Goal: Task Accomplishment & Management: Use online tool/utility

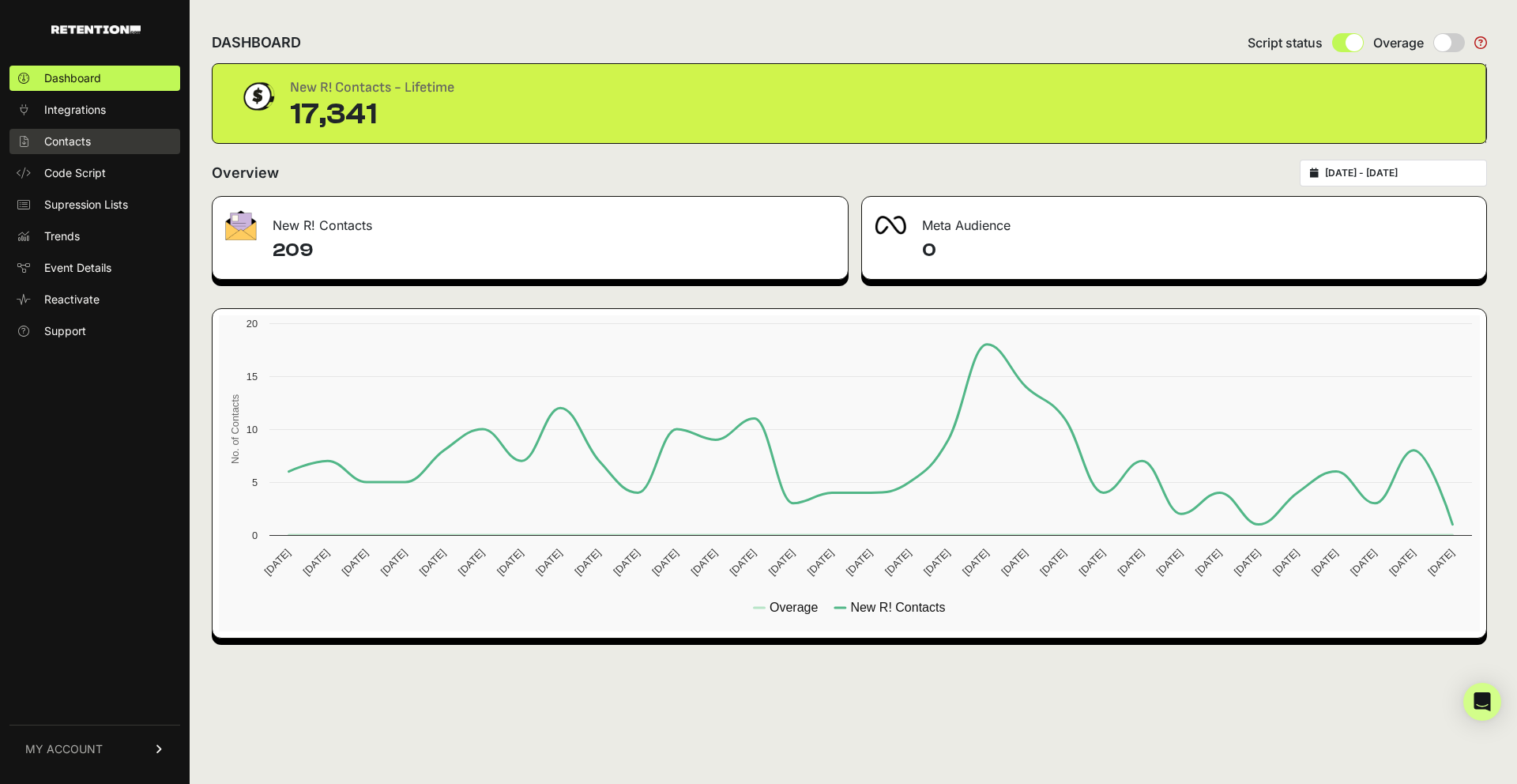
click at [48, 143] on span "Contacts" at bounding box center [67, 142] width 47 height 16
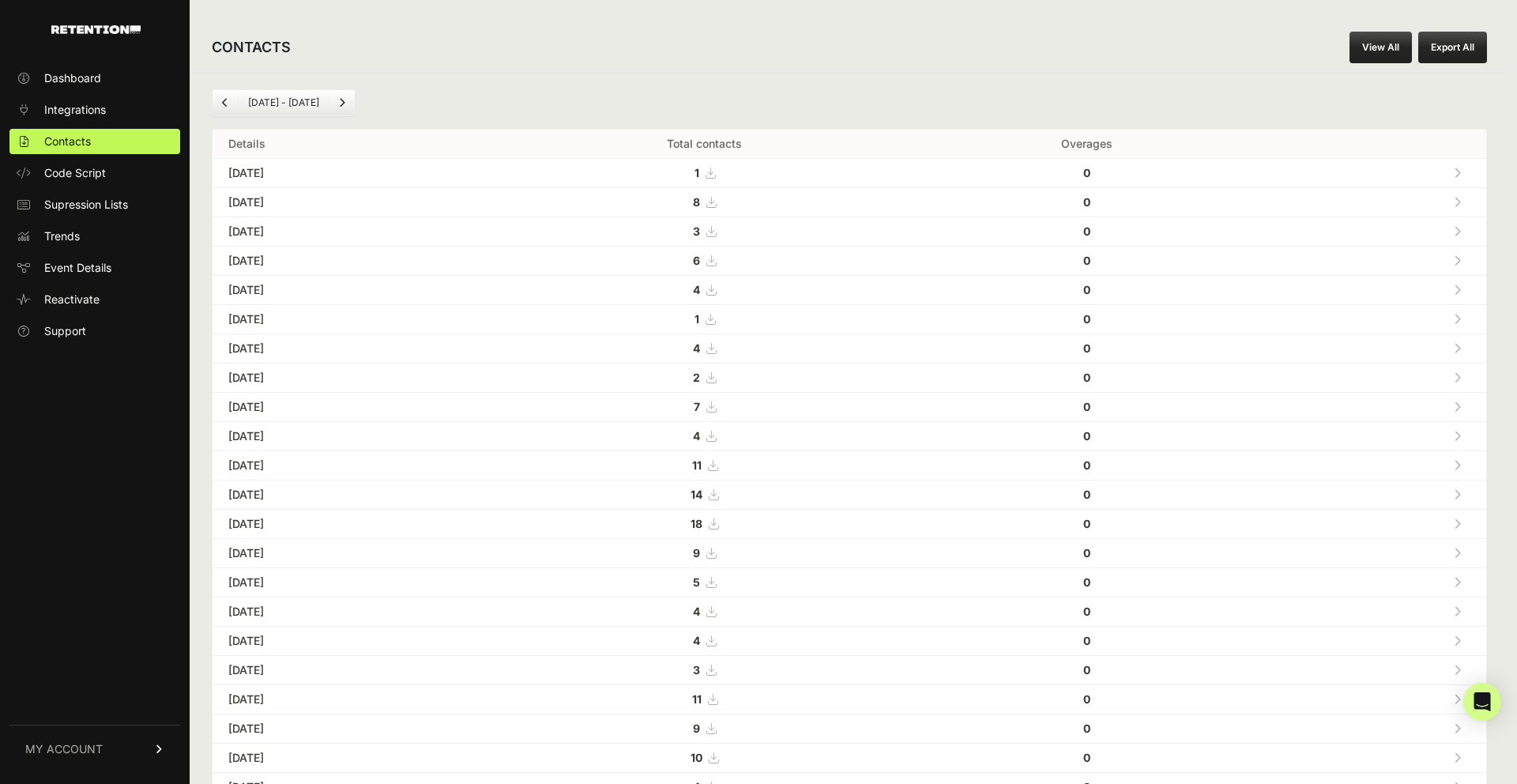
click at [1386, 46] on link "View All" at bounding box center [1381, 46] width 63 height 31
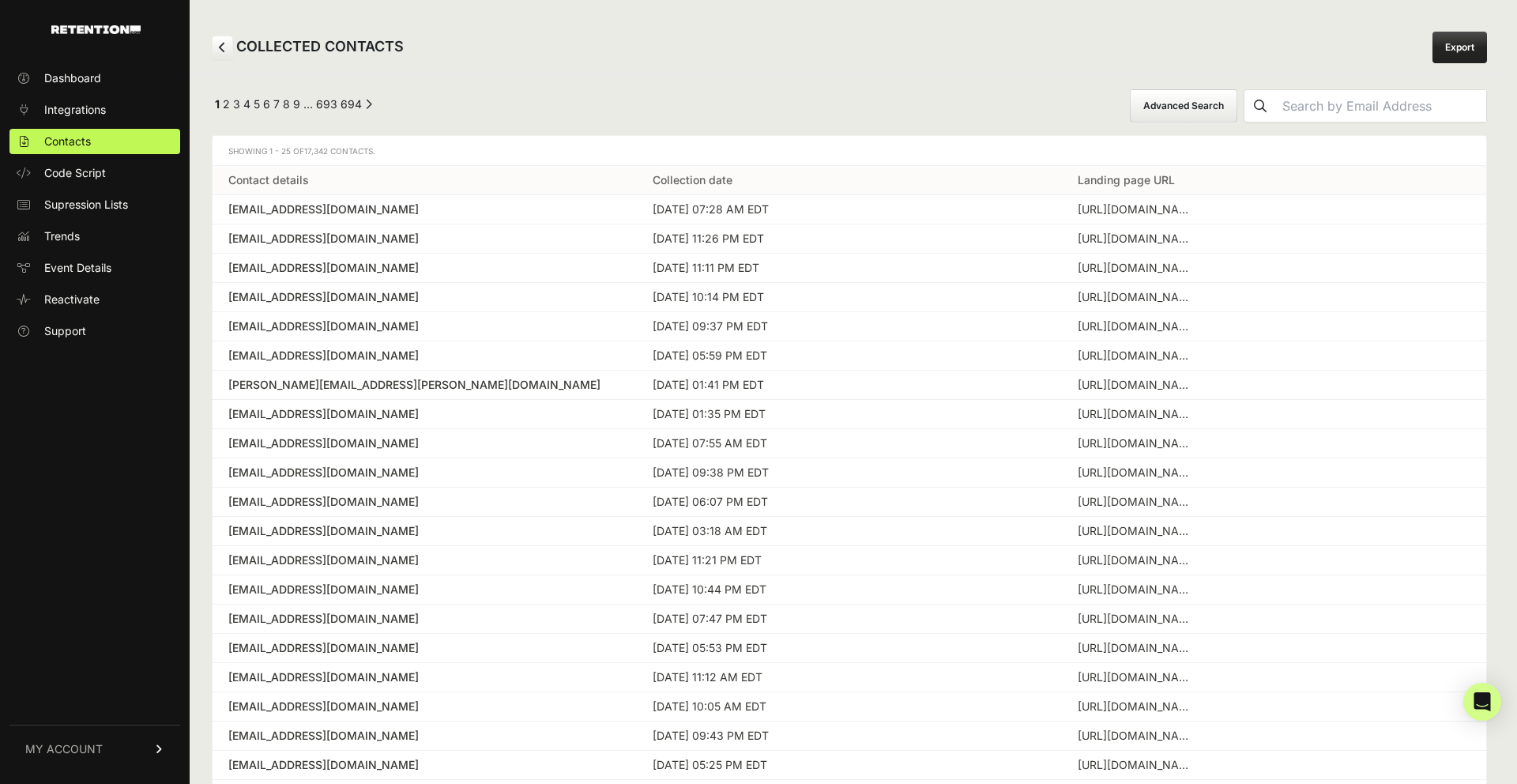
click at [1200, 113] on button "Advanced Search" at bounding box center [1183, 105] width 107 height 33
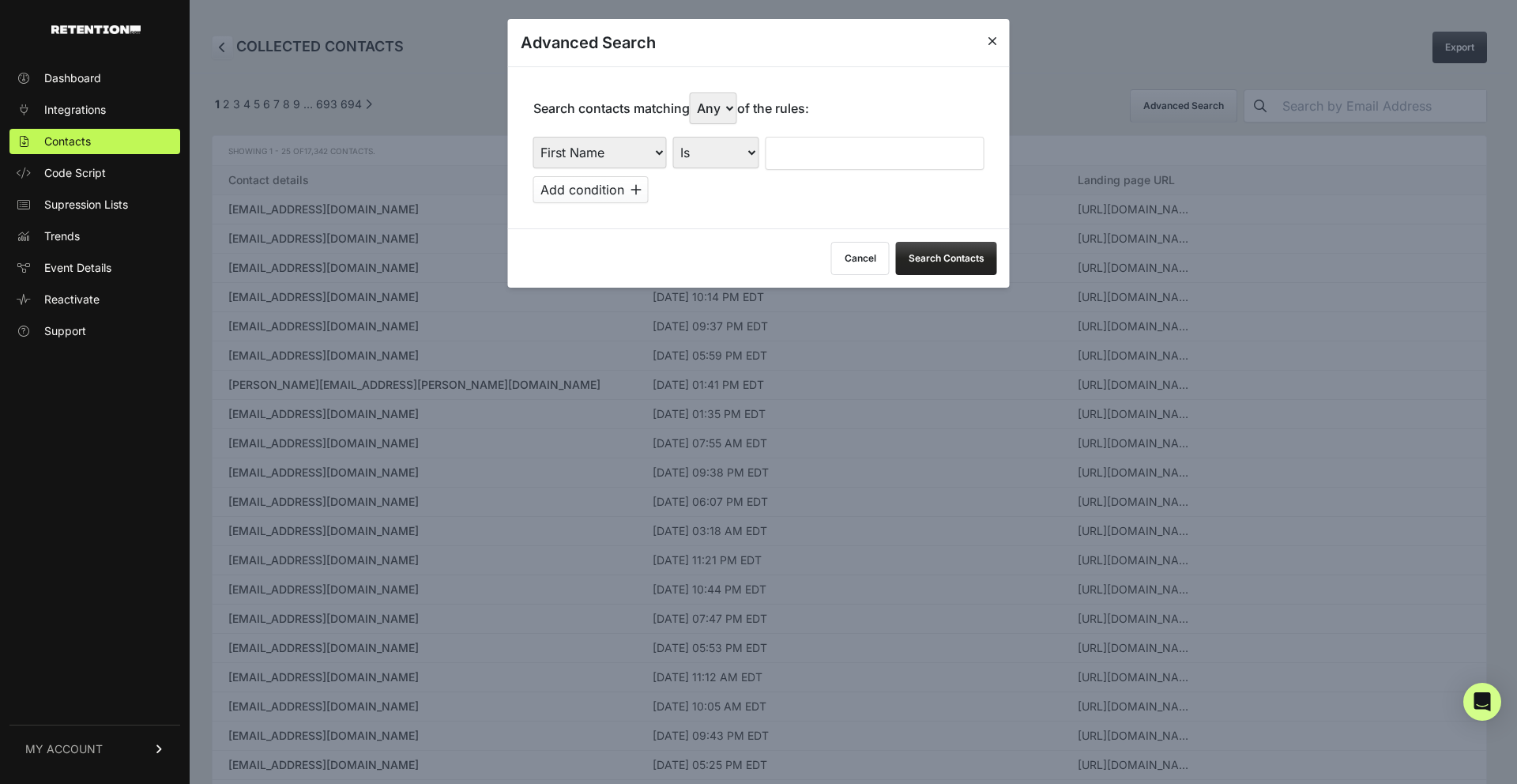
click at [639, 150] on select "First Name Last Name State City Email Email Domain Landing Domain Landing Page …" at bounding box center [600, 152] width 134 height 31
select select "file_date"
click at [533, 136] on select "First Name Last Name State City Email Email Domain Landing Domain Landing Page …" at bounding box center [600, 152] width 134 height 31
click at [692, 160] on select "Is on Is between" at bounding box center [717, 152] width 87 height 31
select select "is_between"
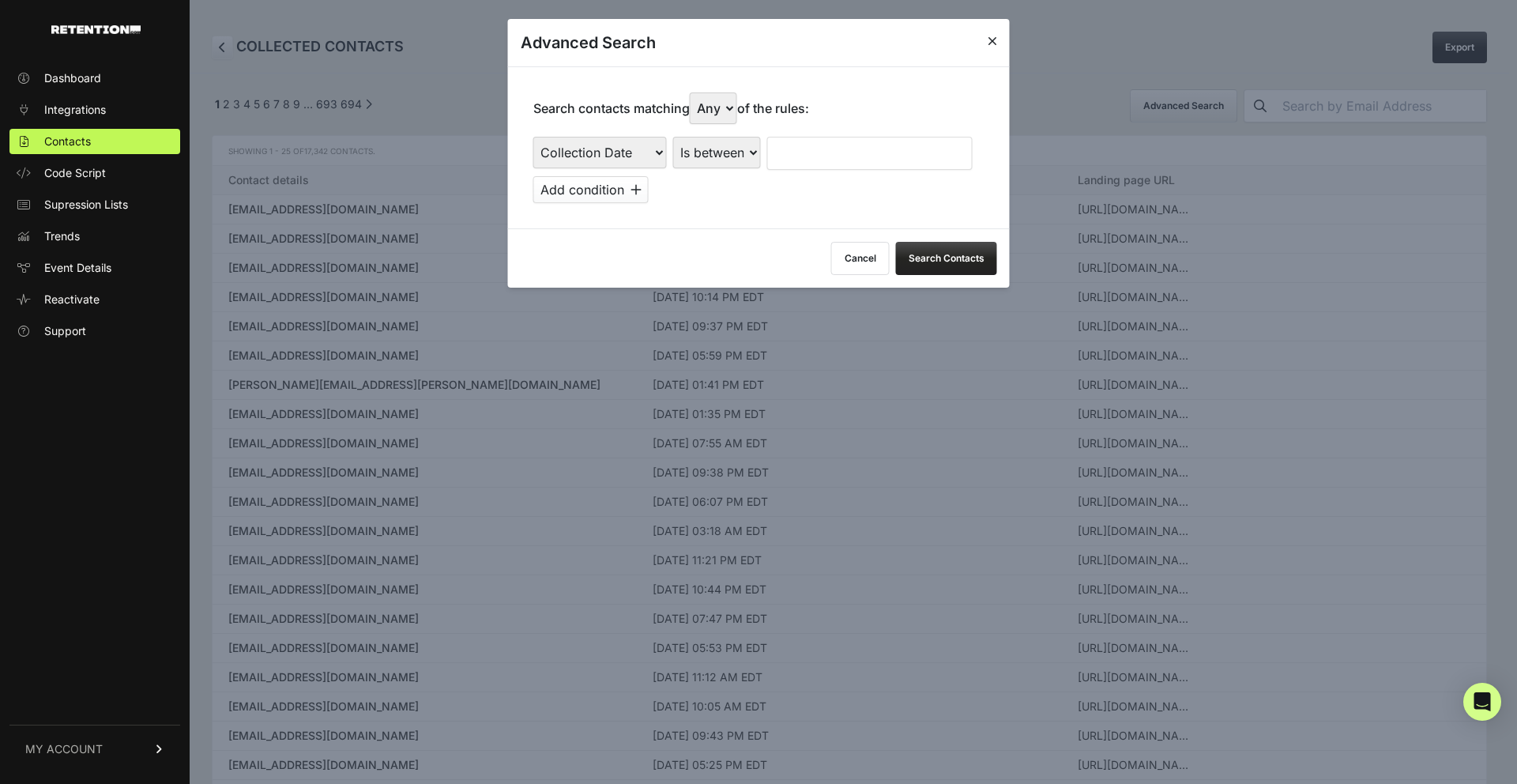
click at [674, 136] on select "Is on Is between" at bounding box center [717, 152] width 87 height 31
click at [803, 156] on input "text" at bounding box center [809, 152] width 83 height 33
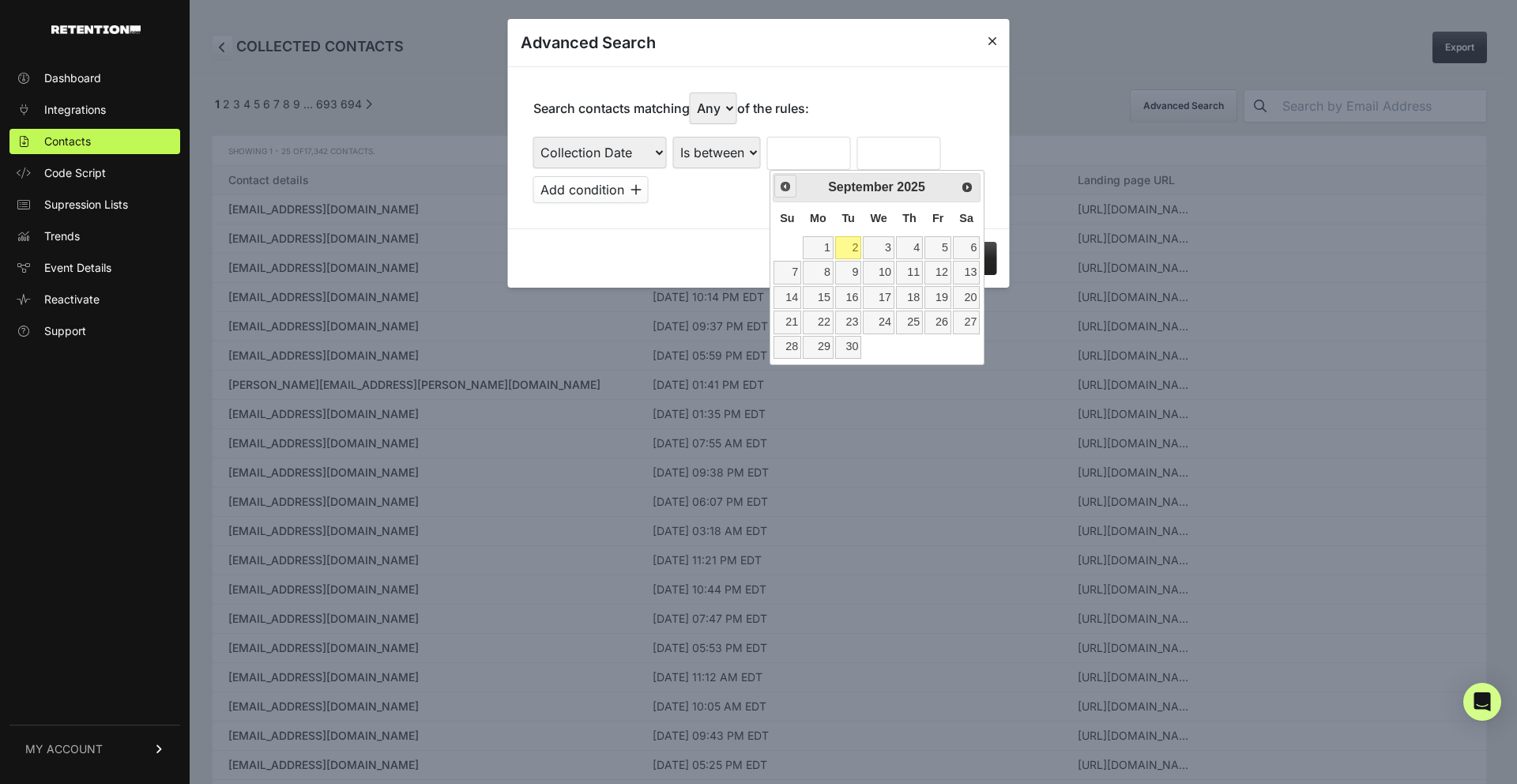
click at [789, 192] on link "Prev" at bounding box center [786, 186] width 23 height 23
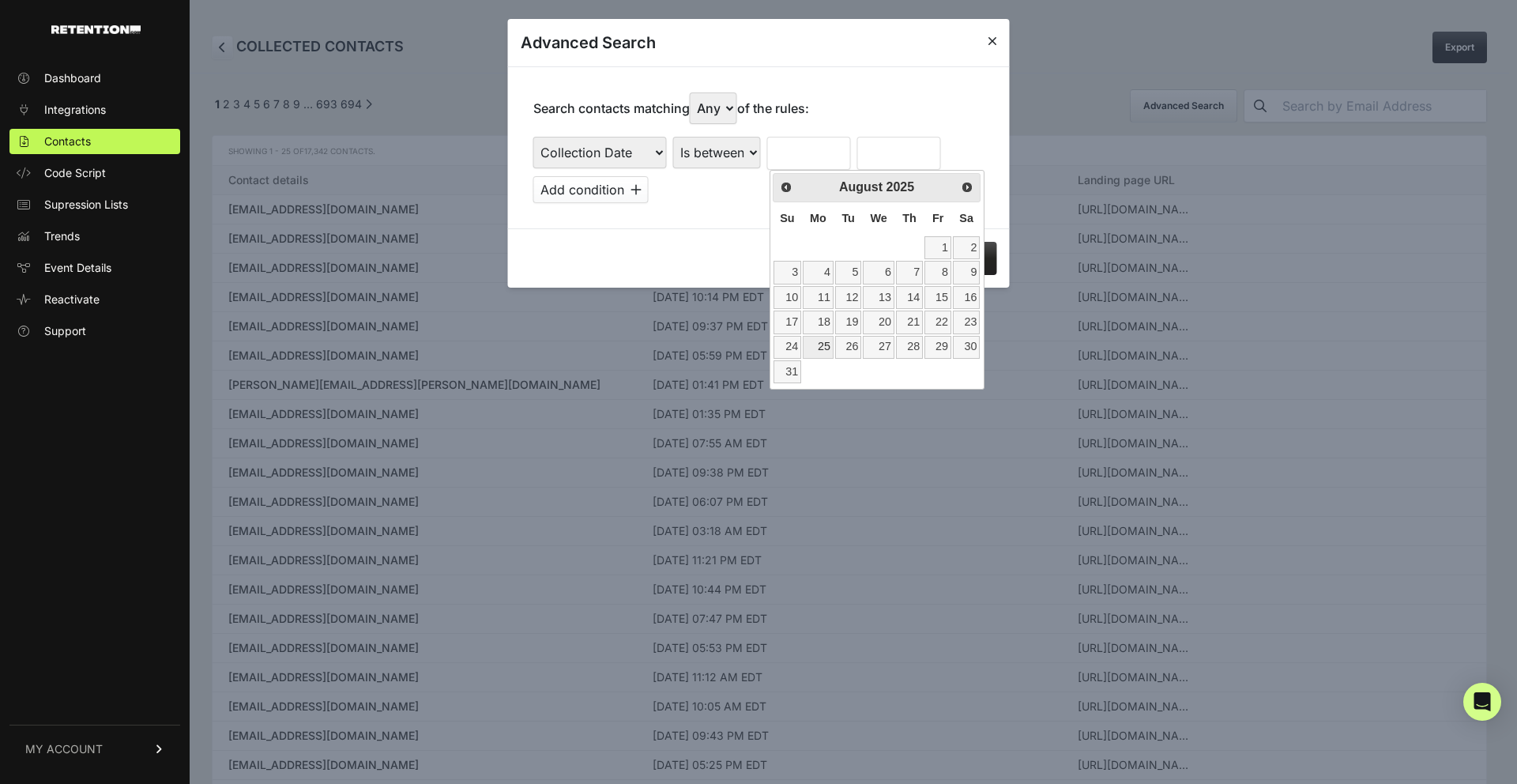
click at [819, 350] on link "25" at bounding box center [818, 347] width 30 height 23
type input "08/25/2025"
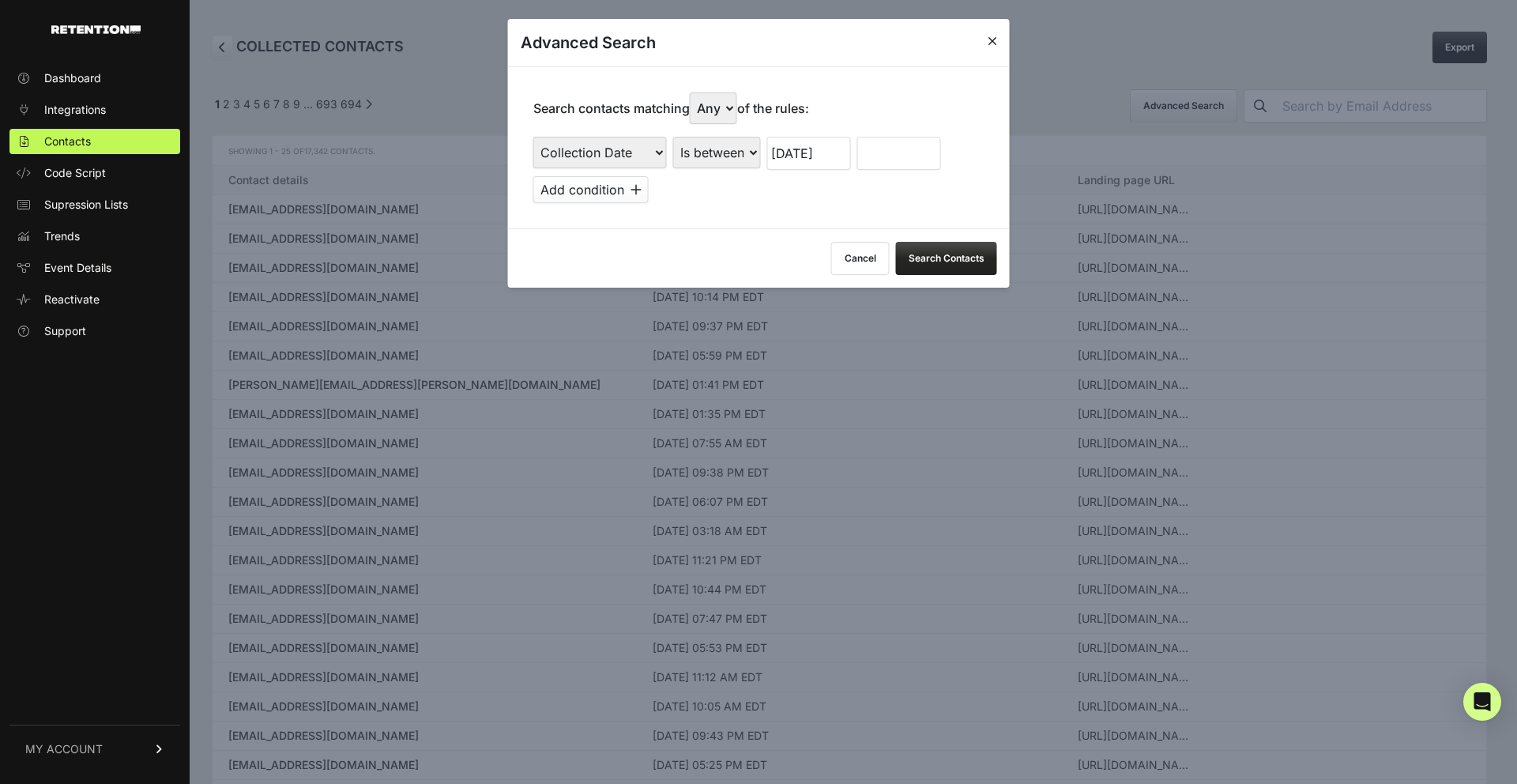
click at [888, 167] on input "text" at bounding box center [899, 152] width 83 height 33
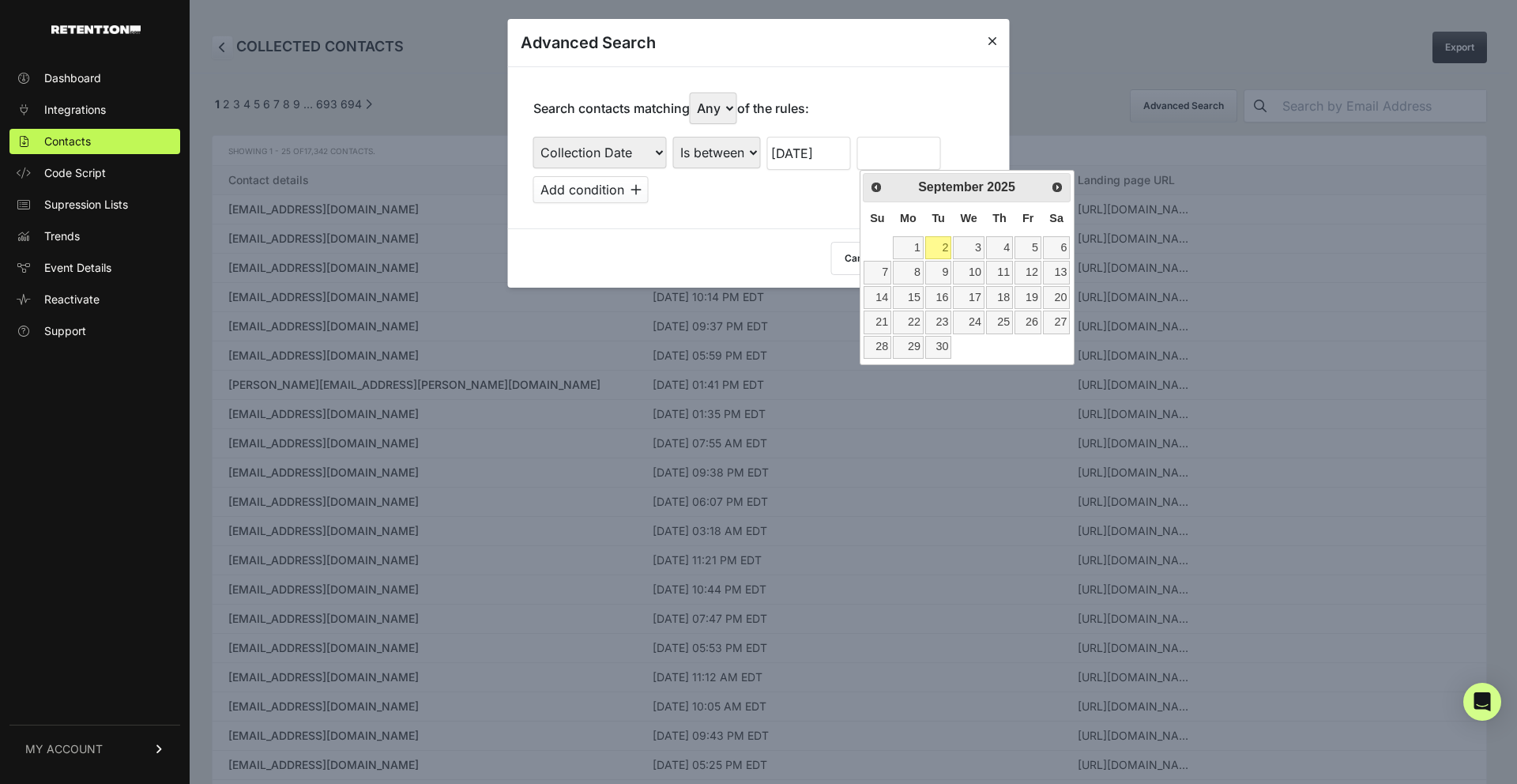
click at [936, 238] on link "2" at bounding box center [939, 248] width 27 height 23
type input "09/02/2025"
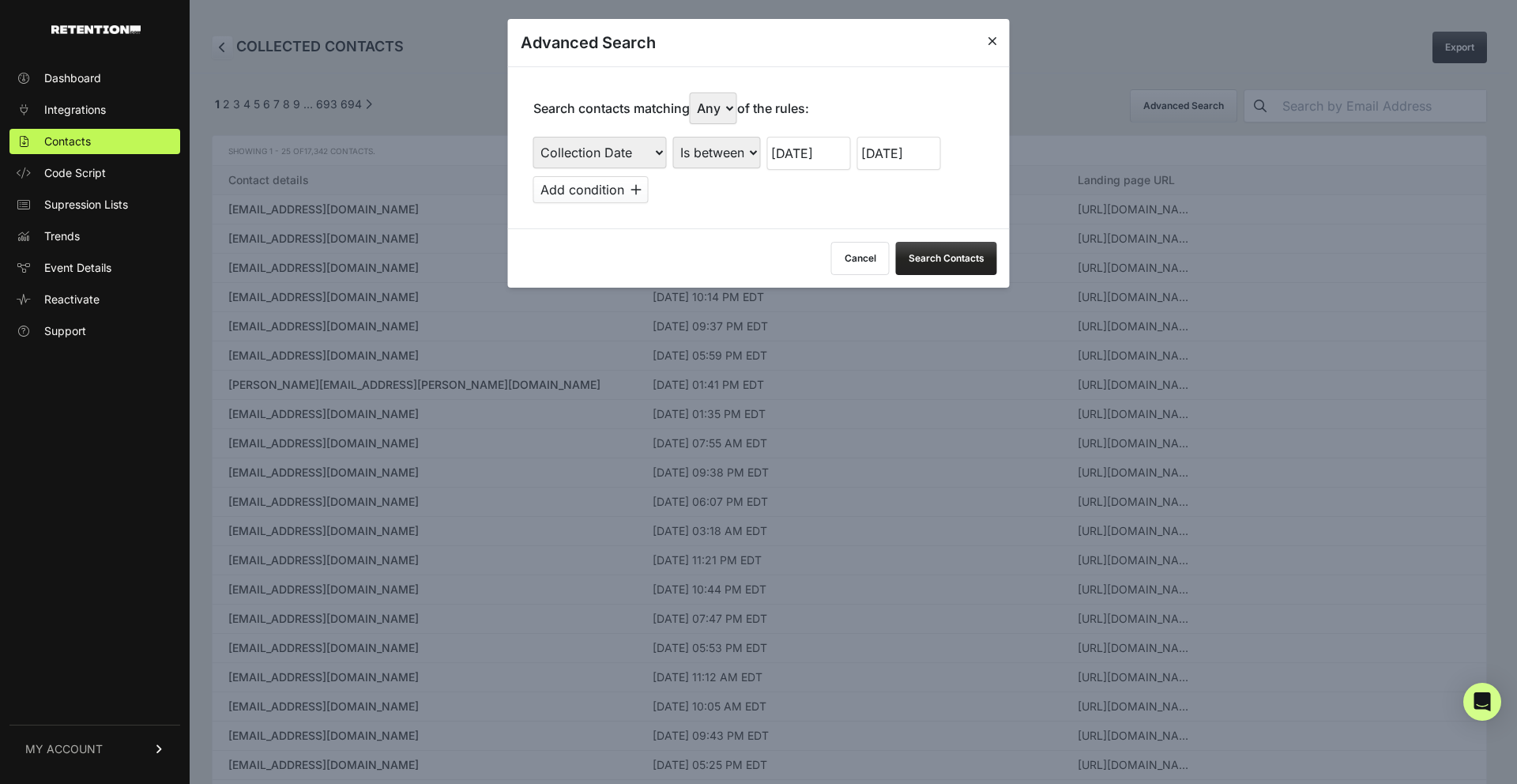
click at [932, 269] on button "Search Contacts" at bounding box center [947, 258] width 101 height 33
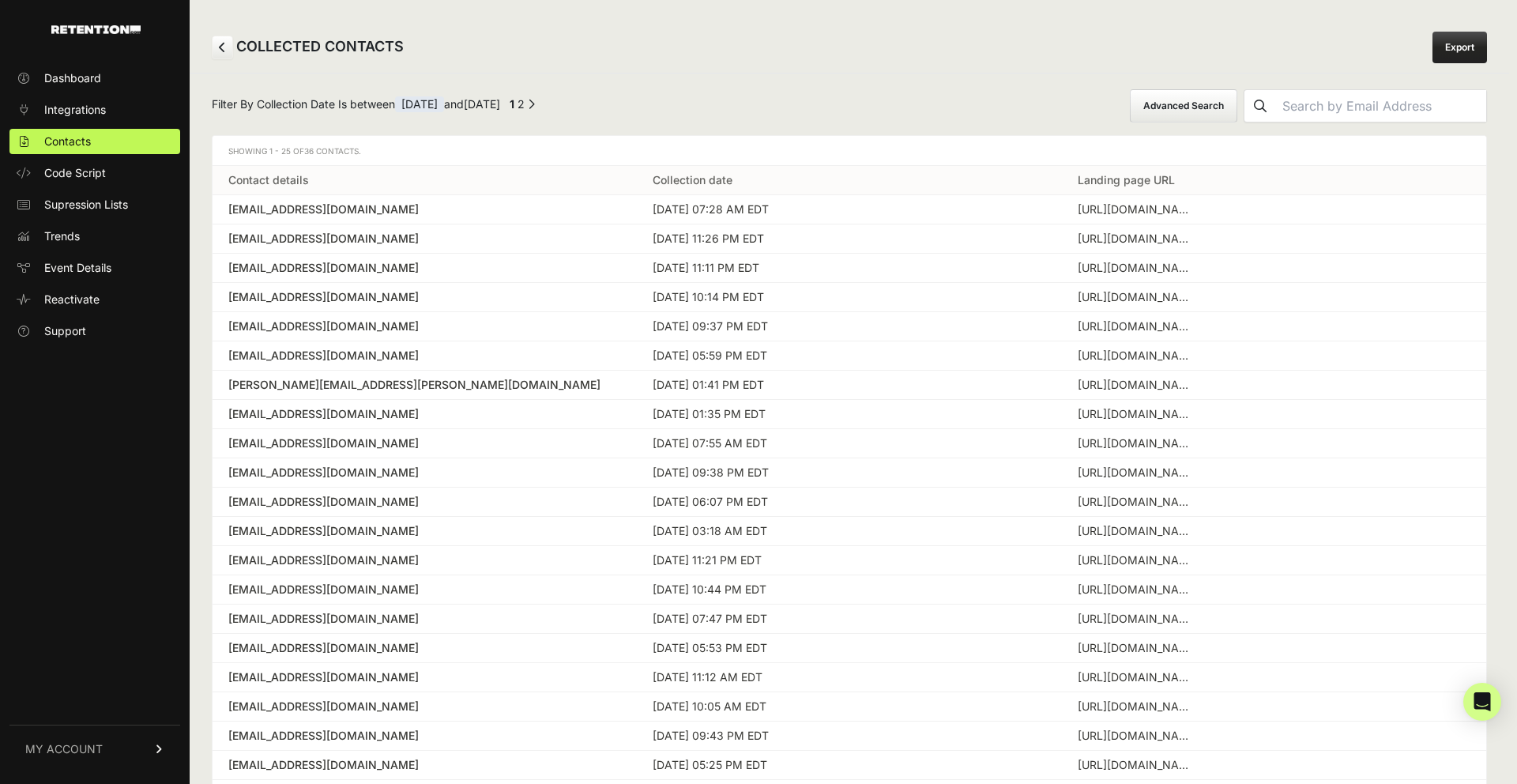
click at [1470, 51] on link "Export" at bounding box center [1460, 46] width 55 height 31
